Goal: Navigation & Orientation: Find specific page/section

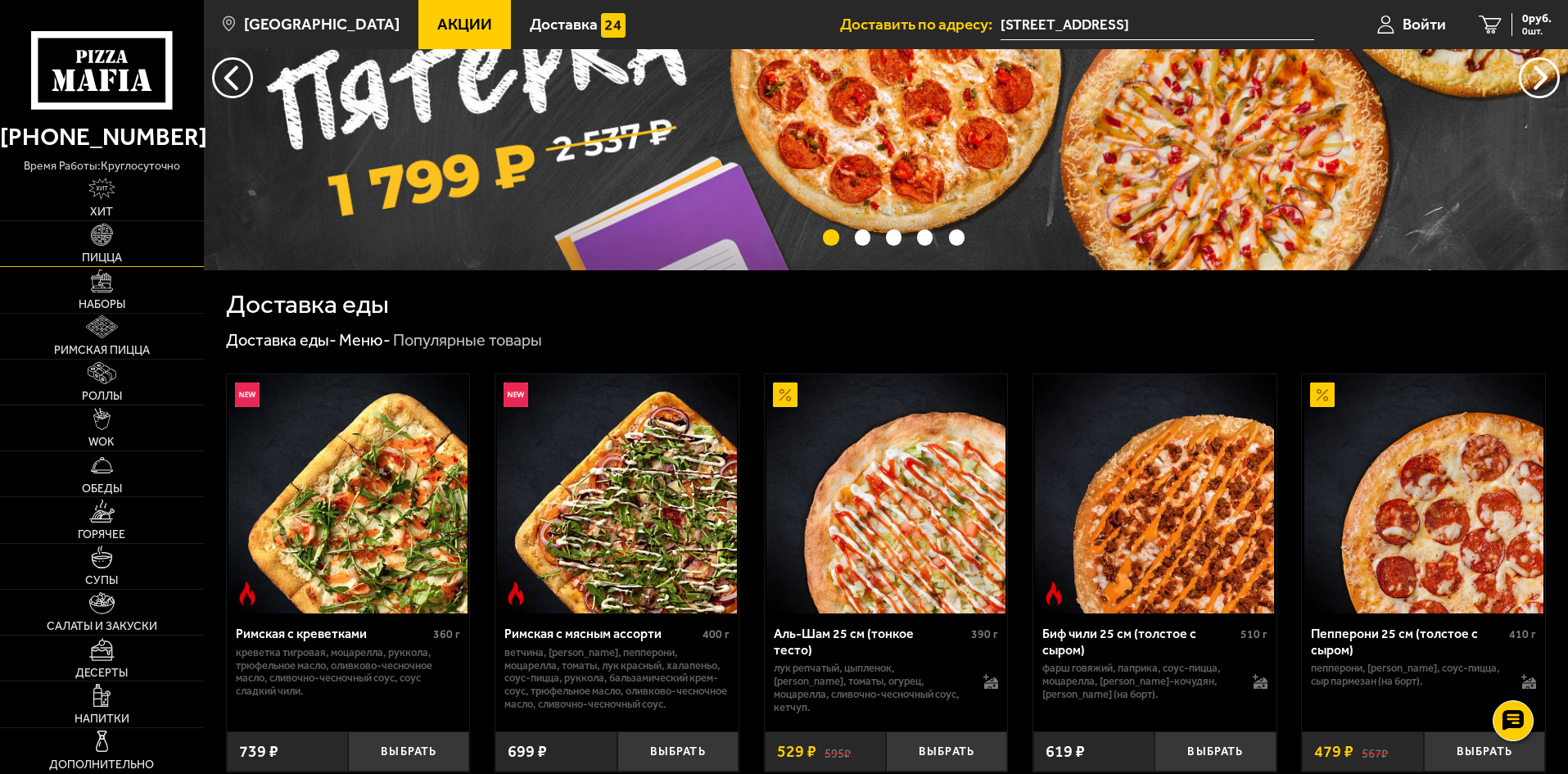
scroll to position [164, 0]
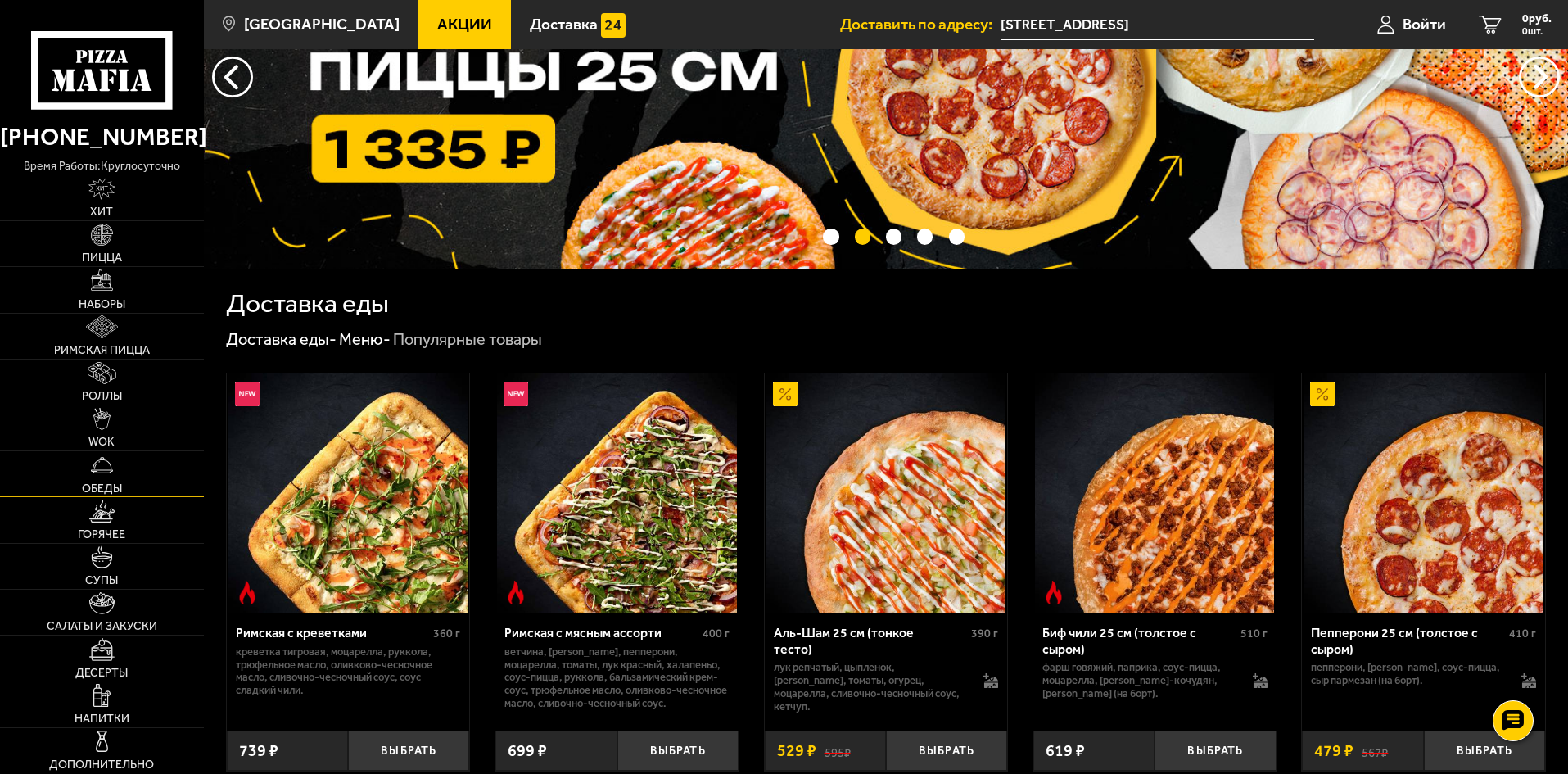
click at [108, 485] on span "Обеды" at bounding box center [102, 489] width 40 height 12
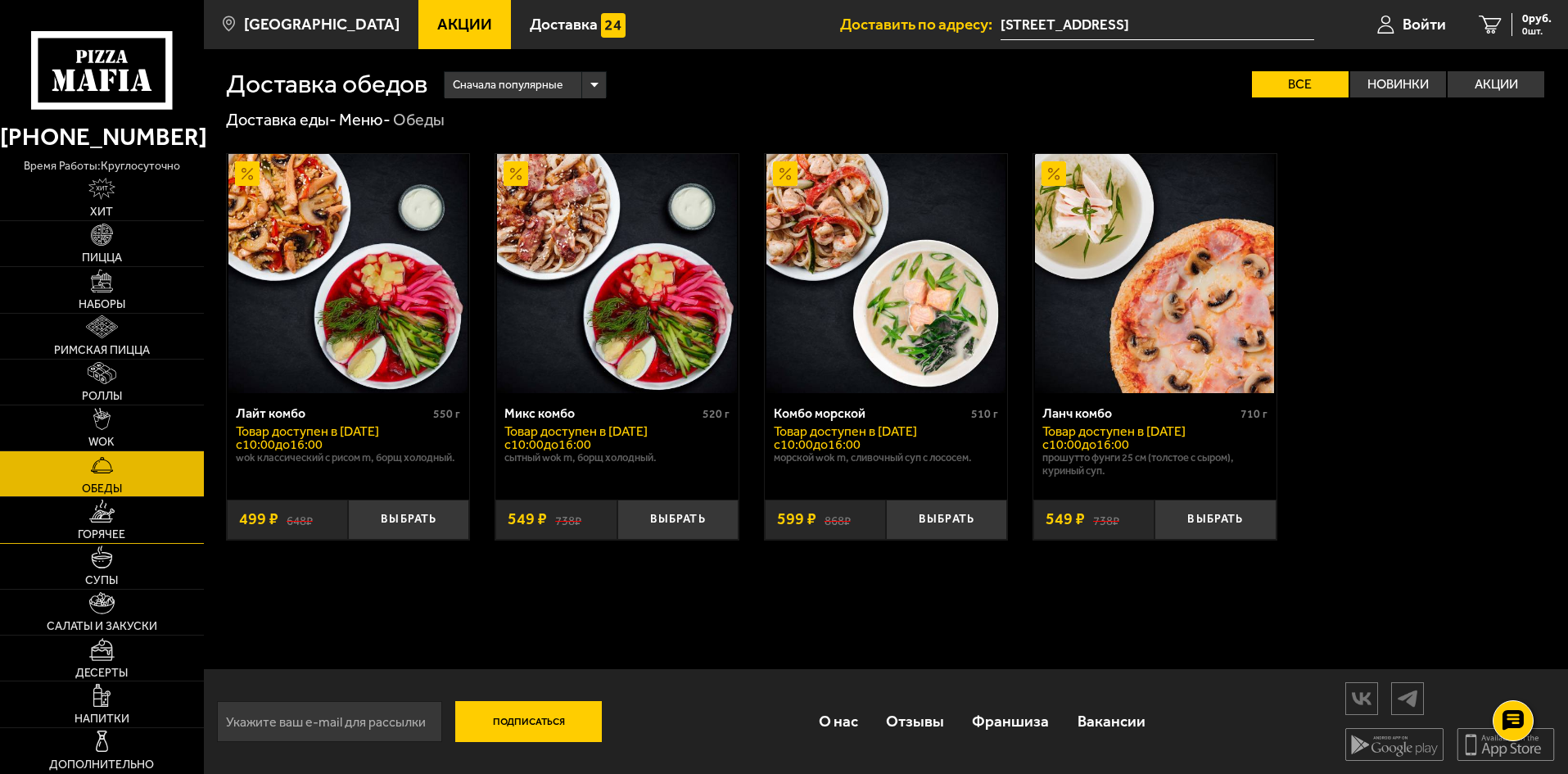
click at [93, 526] on link "Горячее" at bounding box center [102, 519] width 204 height 45
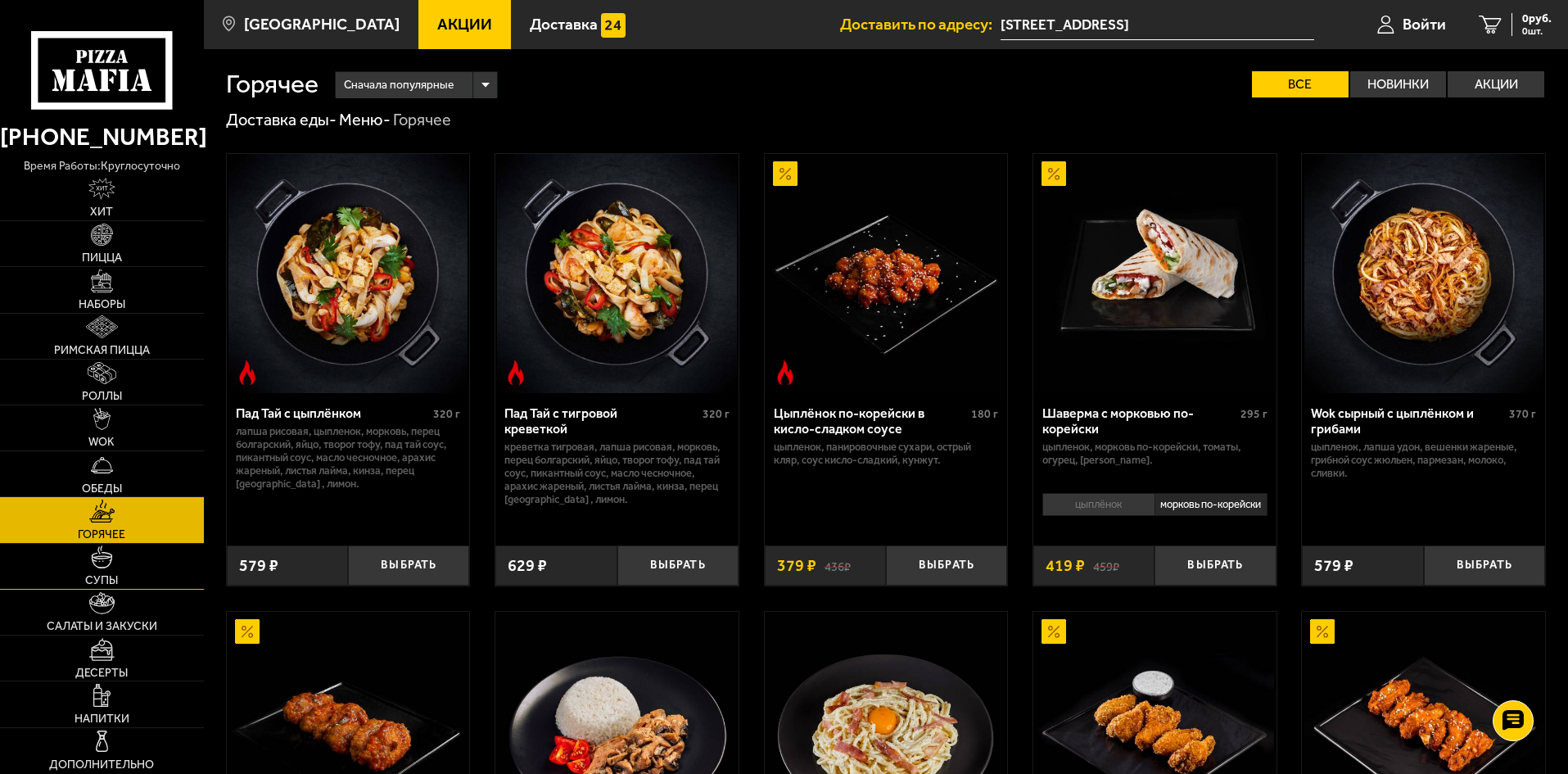
click at [105, 562] on img at bounding box center [102, 556] width 23 height 23
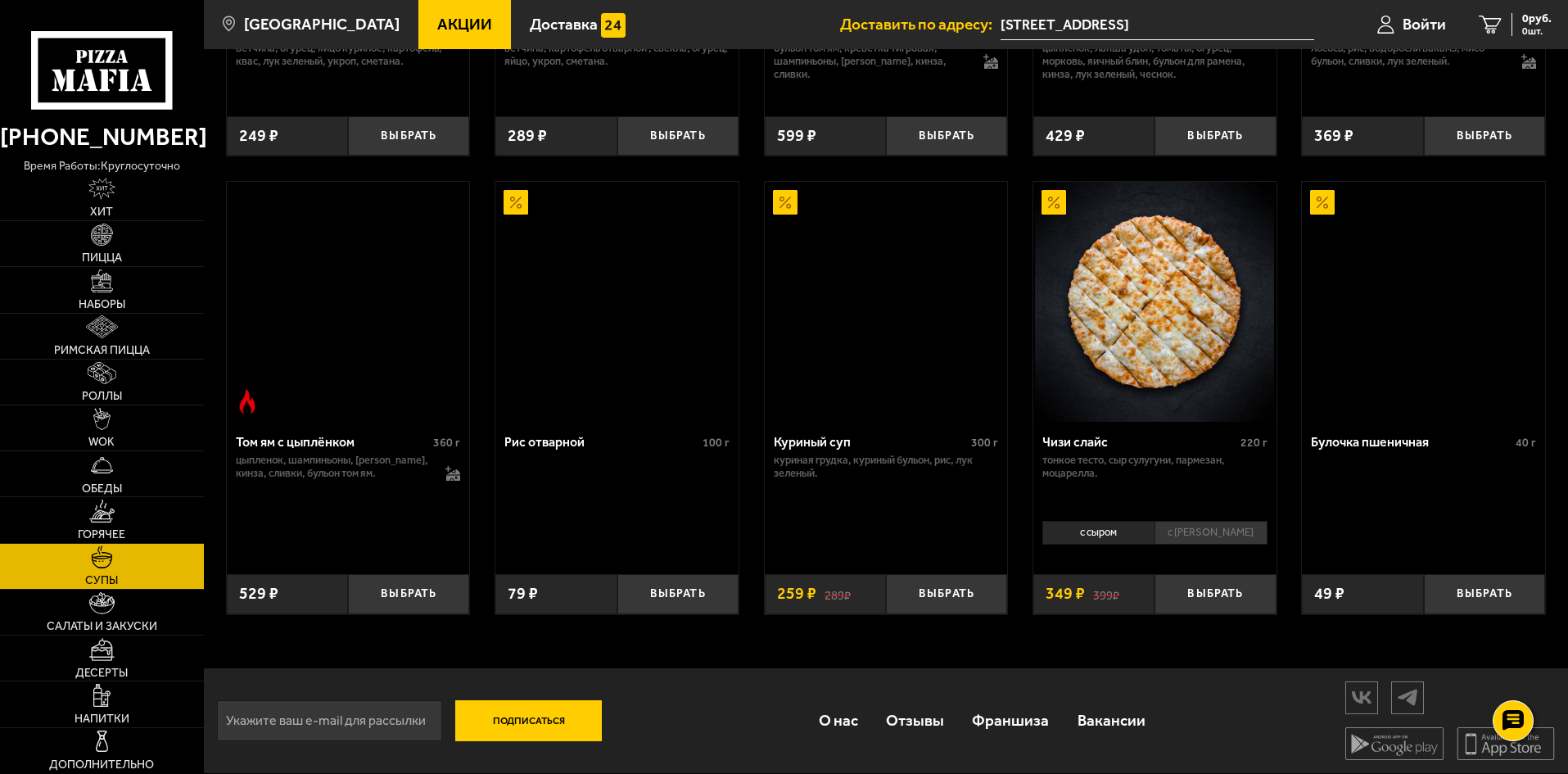
scroll to position [574, 0]
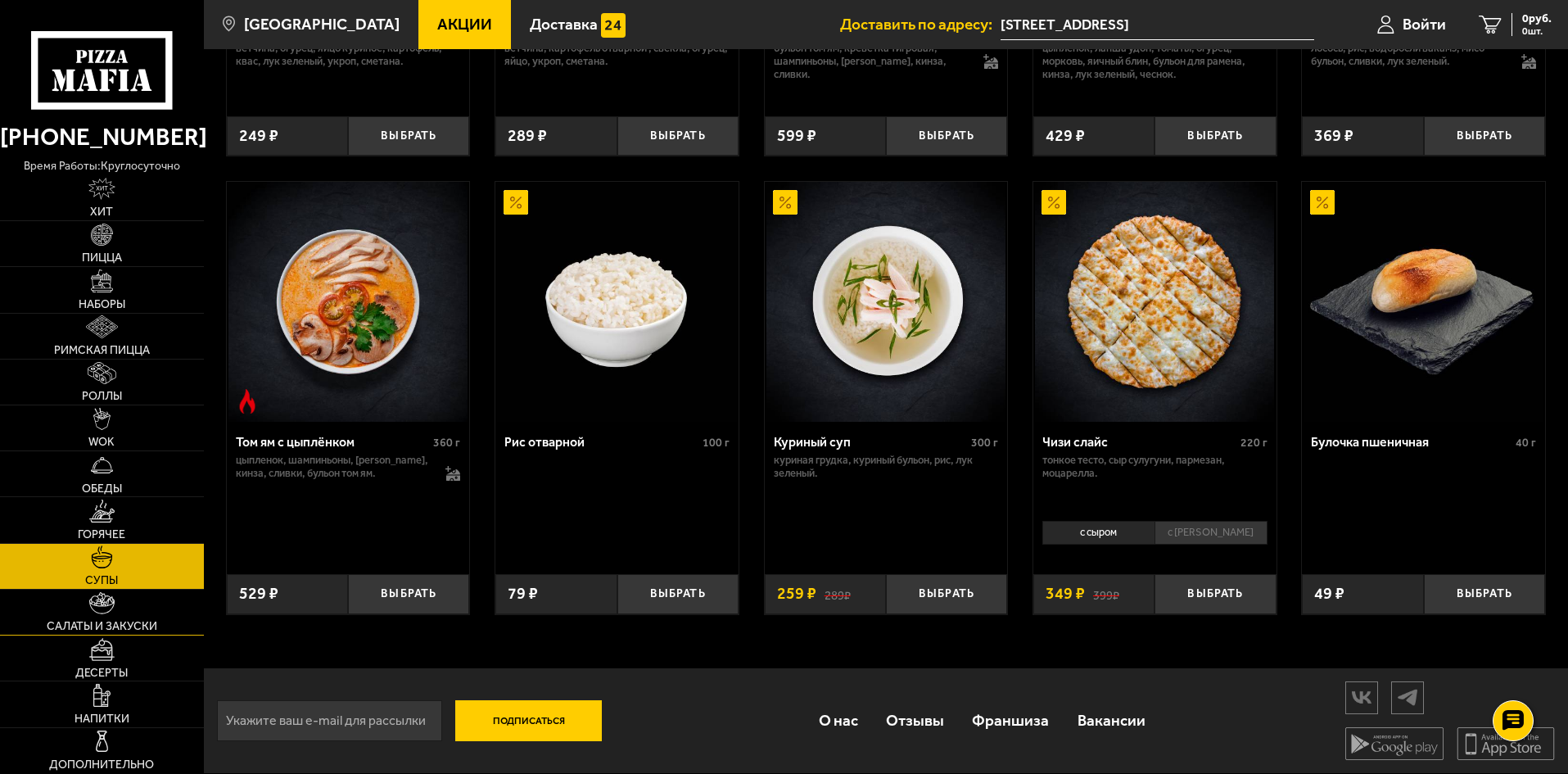
click at [110, 607] on img at bounding box center [102, 603] width 25 height 23
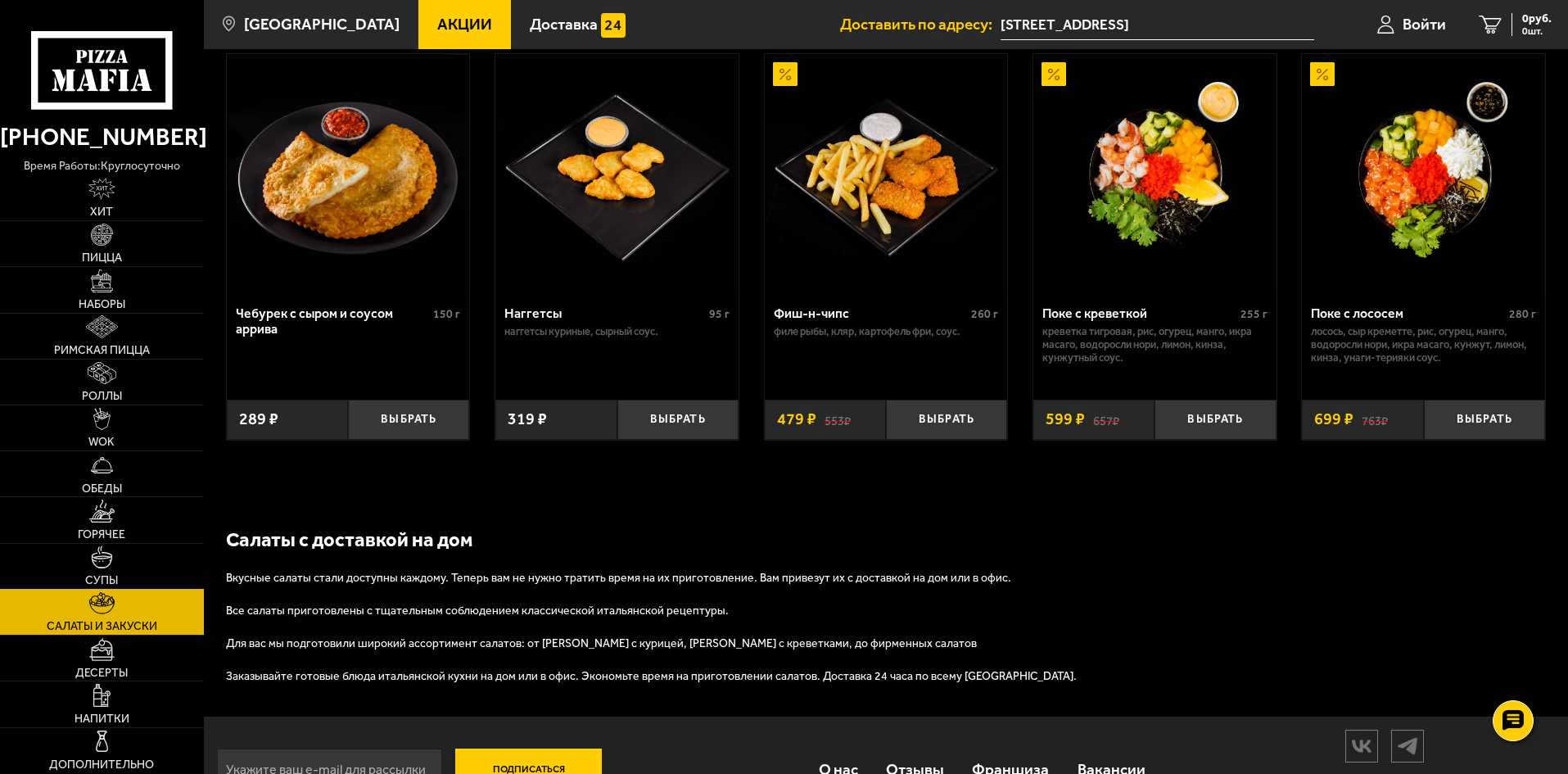
scroll to position [986, 0]
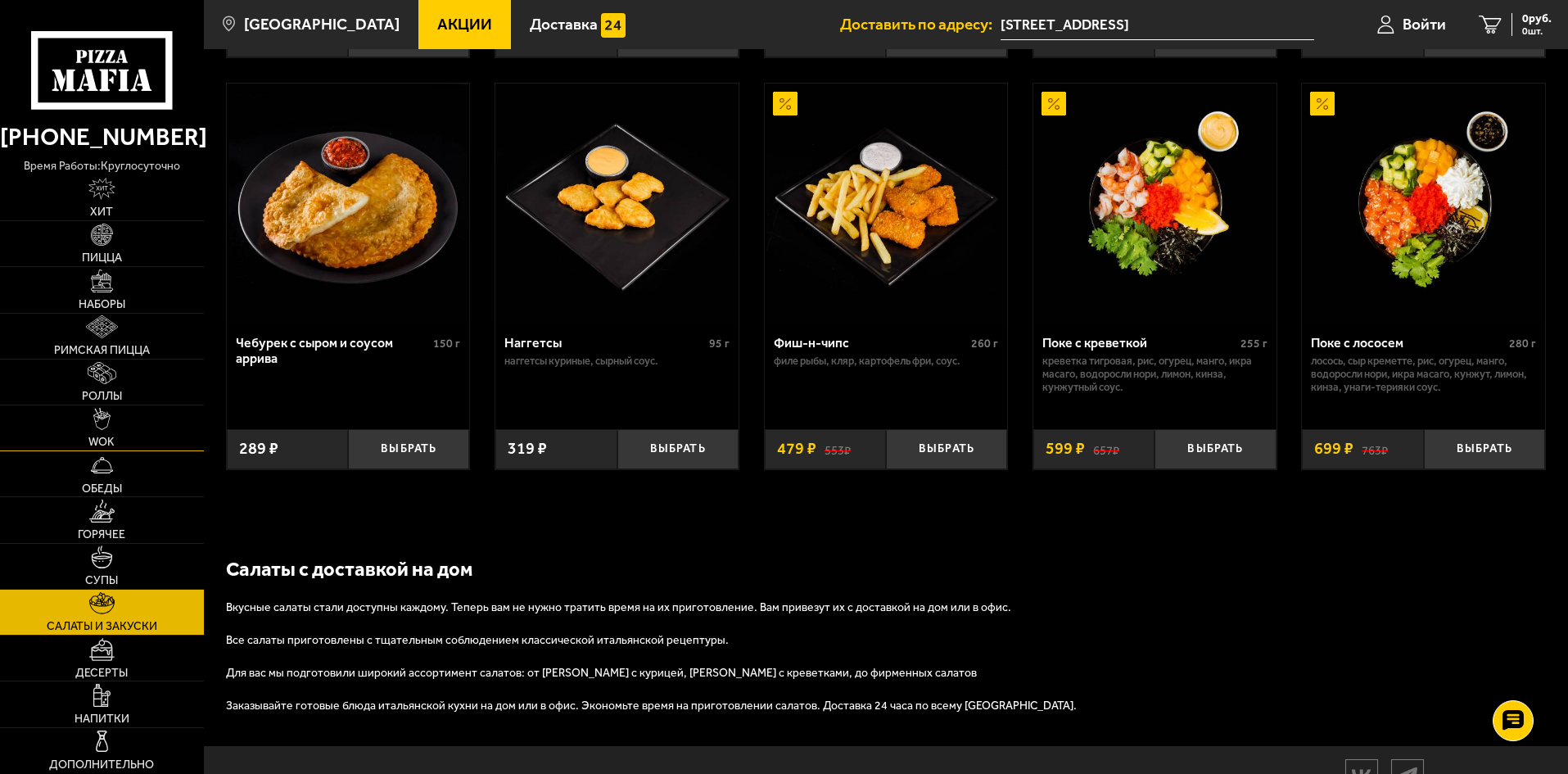
click at [103, 419] on img at bounding box center [102, 419] width 18 height 23
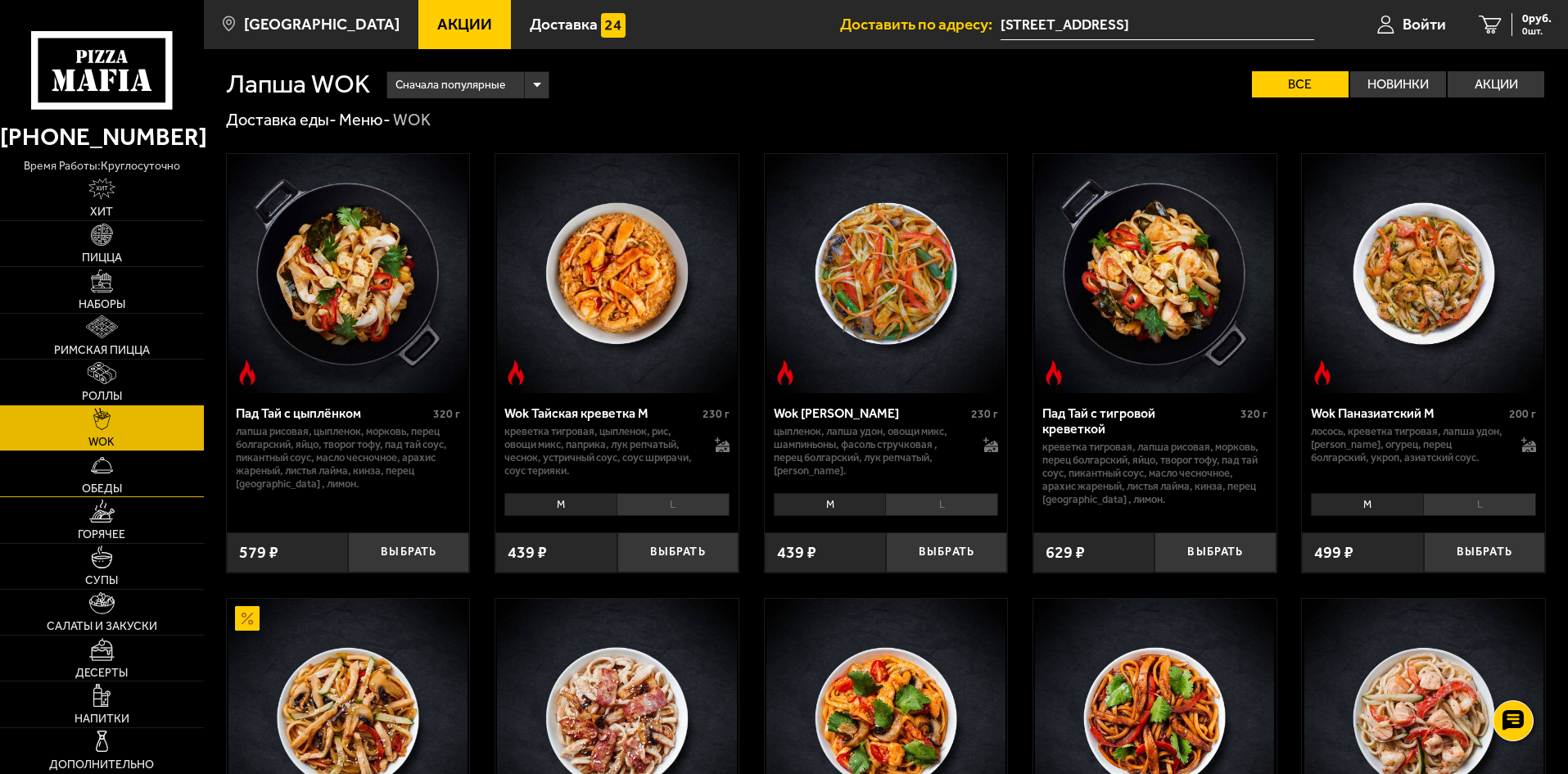
click at [112, 483] on span "Обеды" at bounding box center [102, 489] width 40 height 12
